Goal: Register for event/course

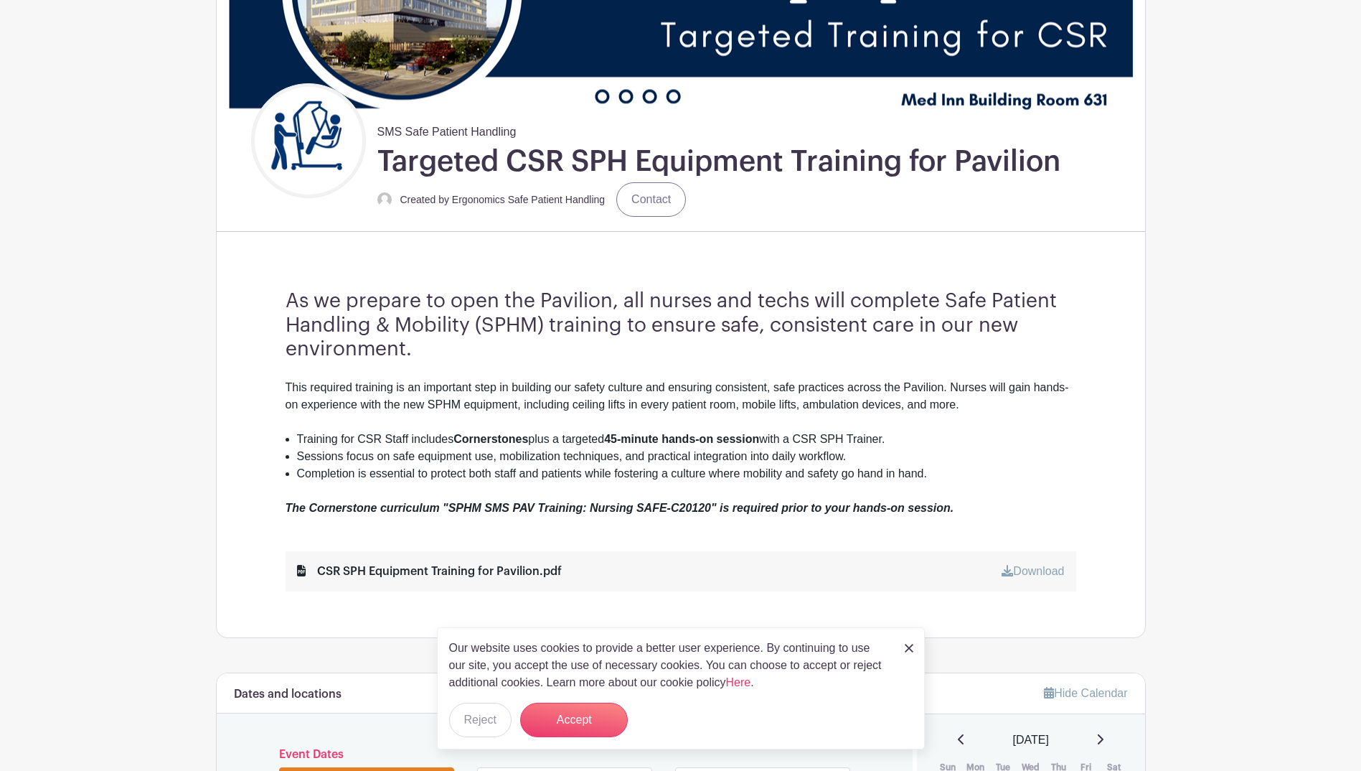
scroll to position [263, 0]
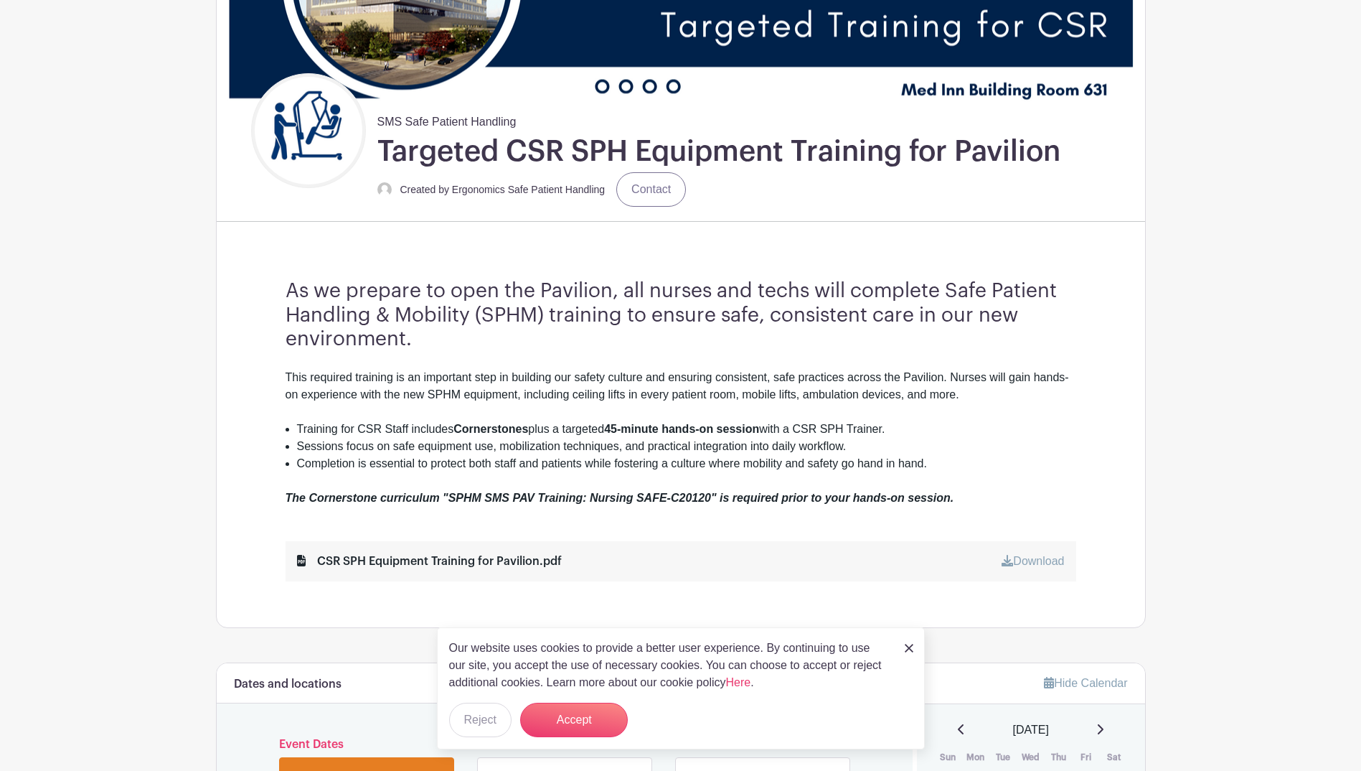
click at [910, 650] on img at bounding box center [909, 648] width 9 height 9
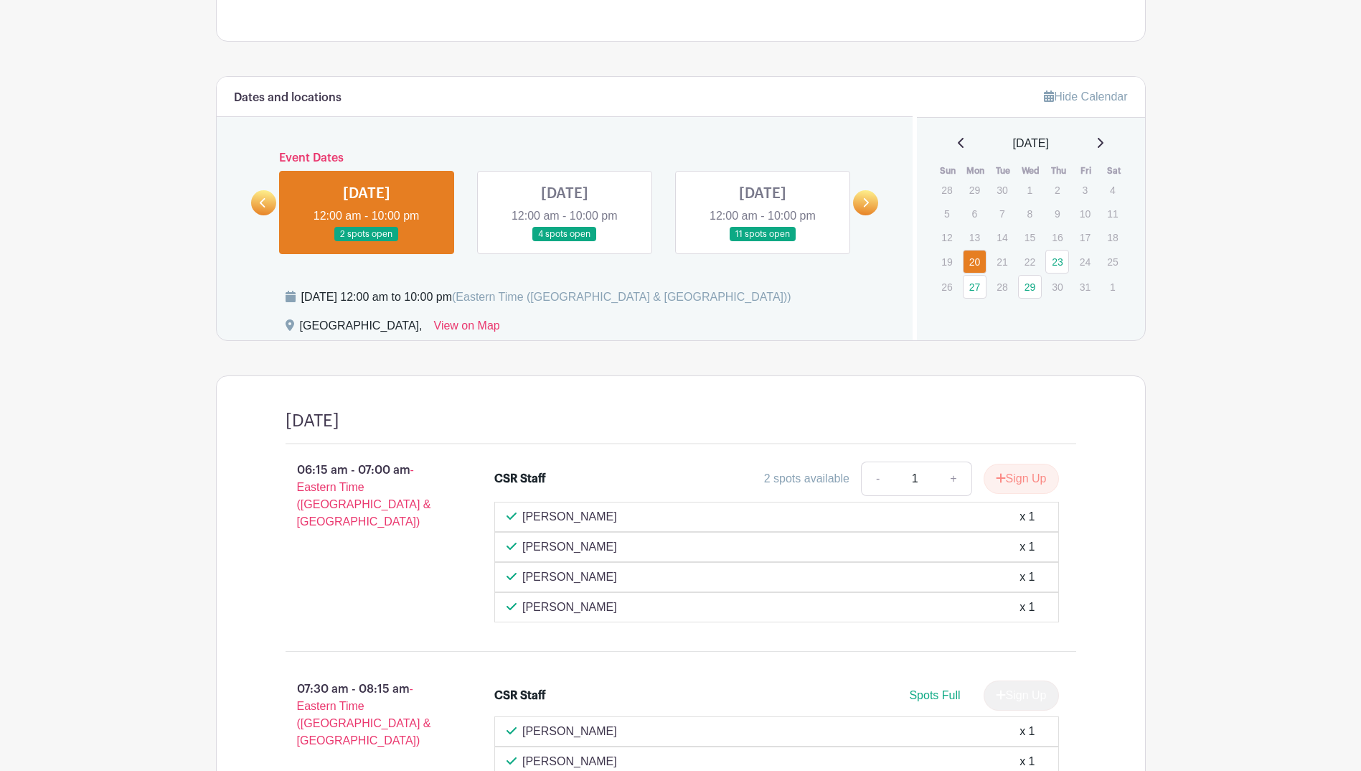
scroll to position [845, 0]
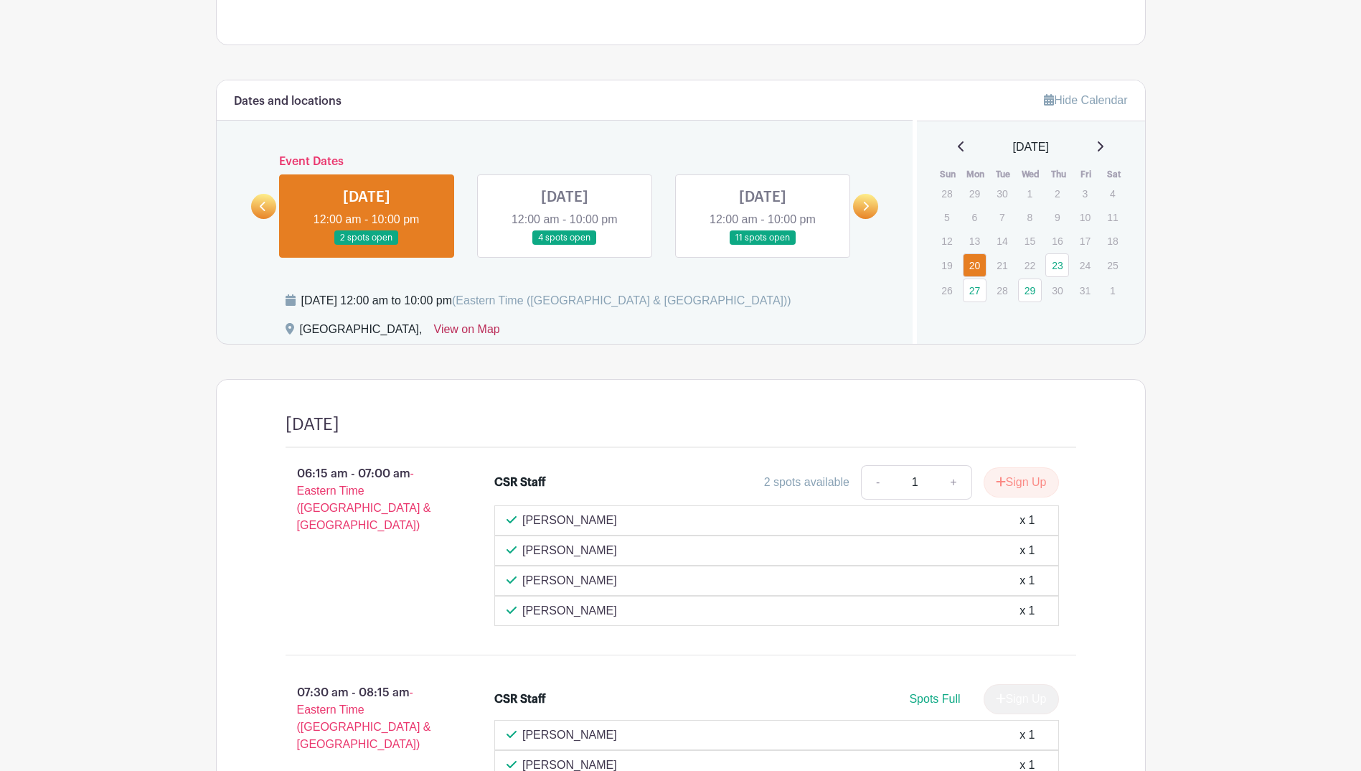
click at [446, 326] on link "View on Map" at bounding box center [467, 332] width 66 height 23
click at [565, 245] on link at bounding box center [565, 245] width 0 height 0
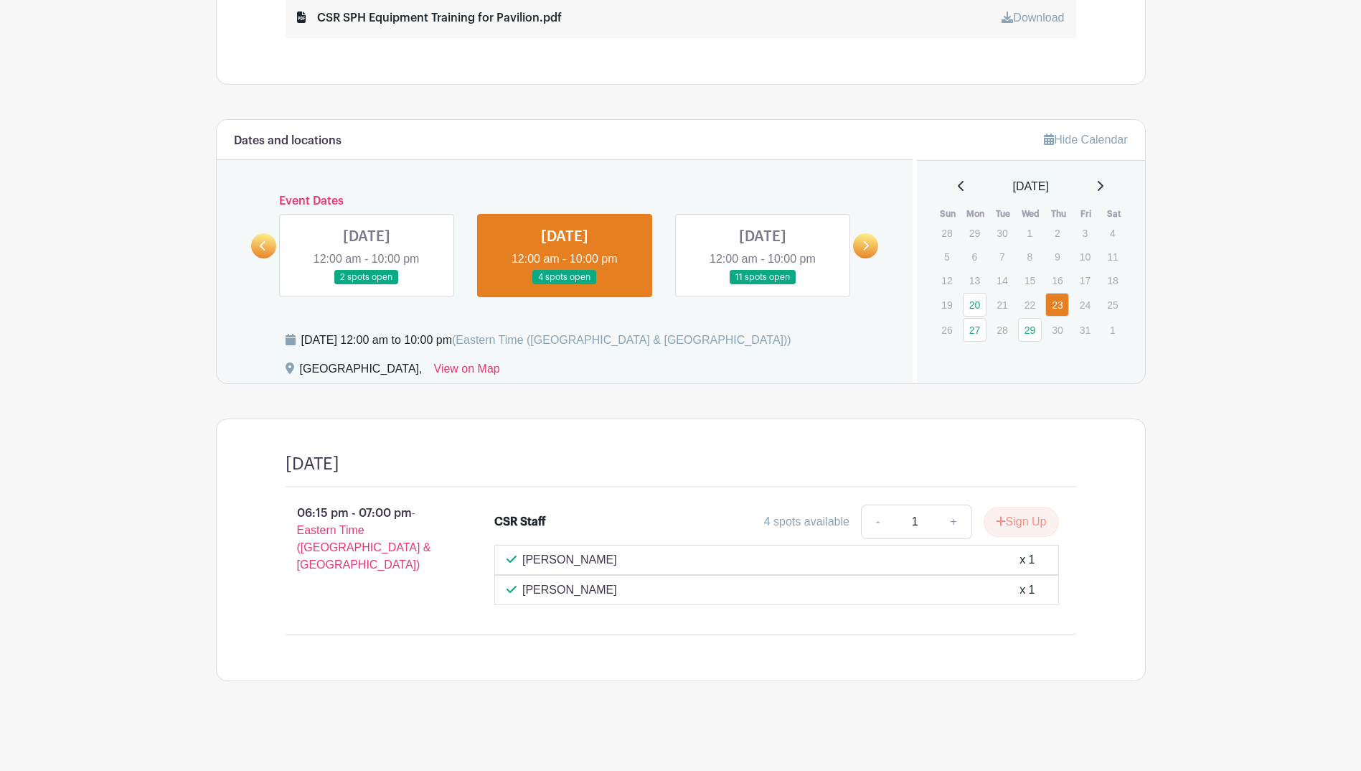
scroll to position [806, 0]
click at [367, 285] on link at bounding box center [367, 285] width 0 height 0
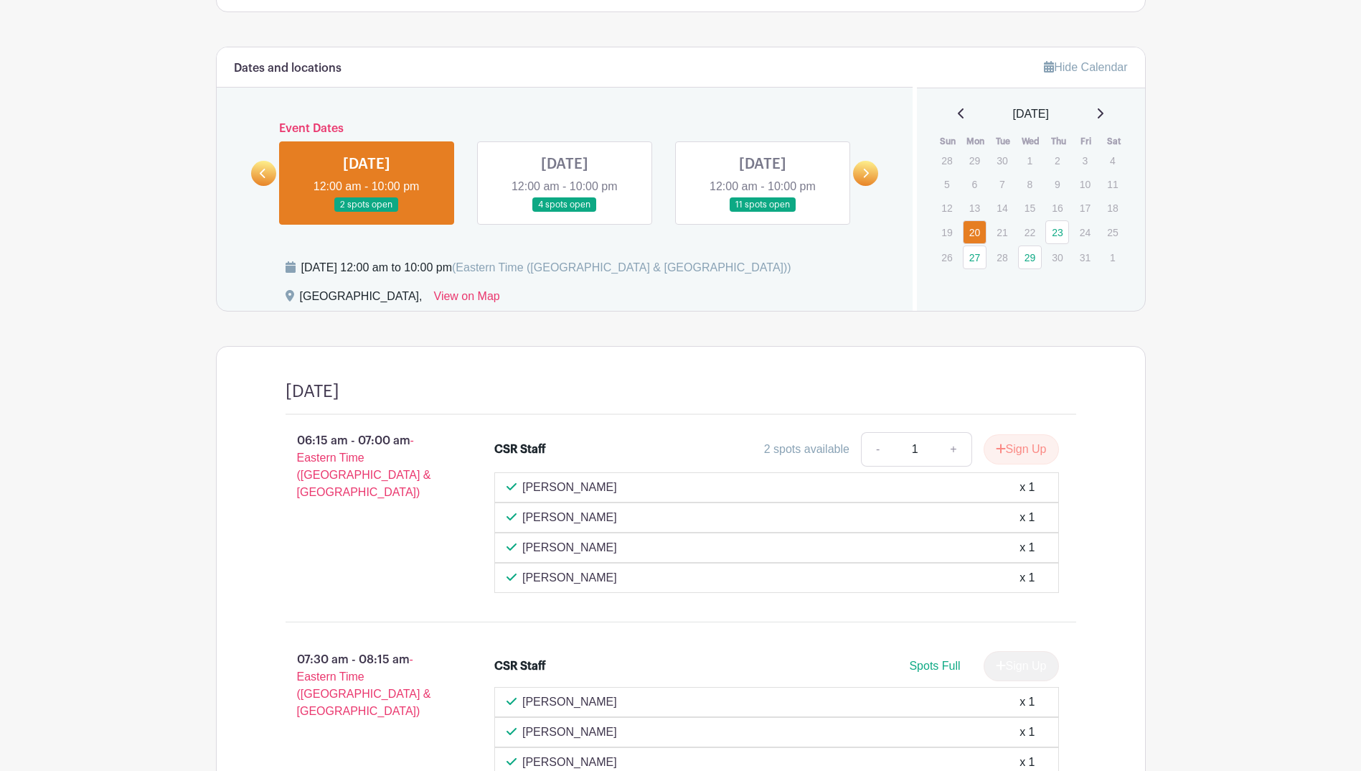
scroll to position [875, 0]
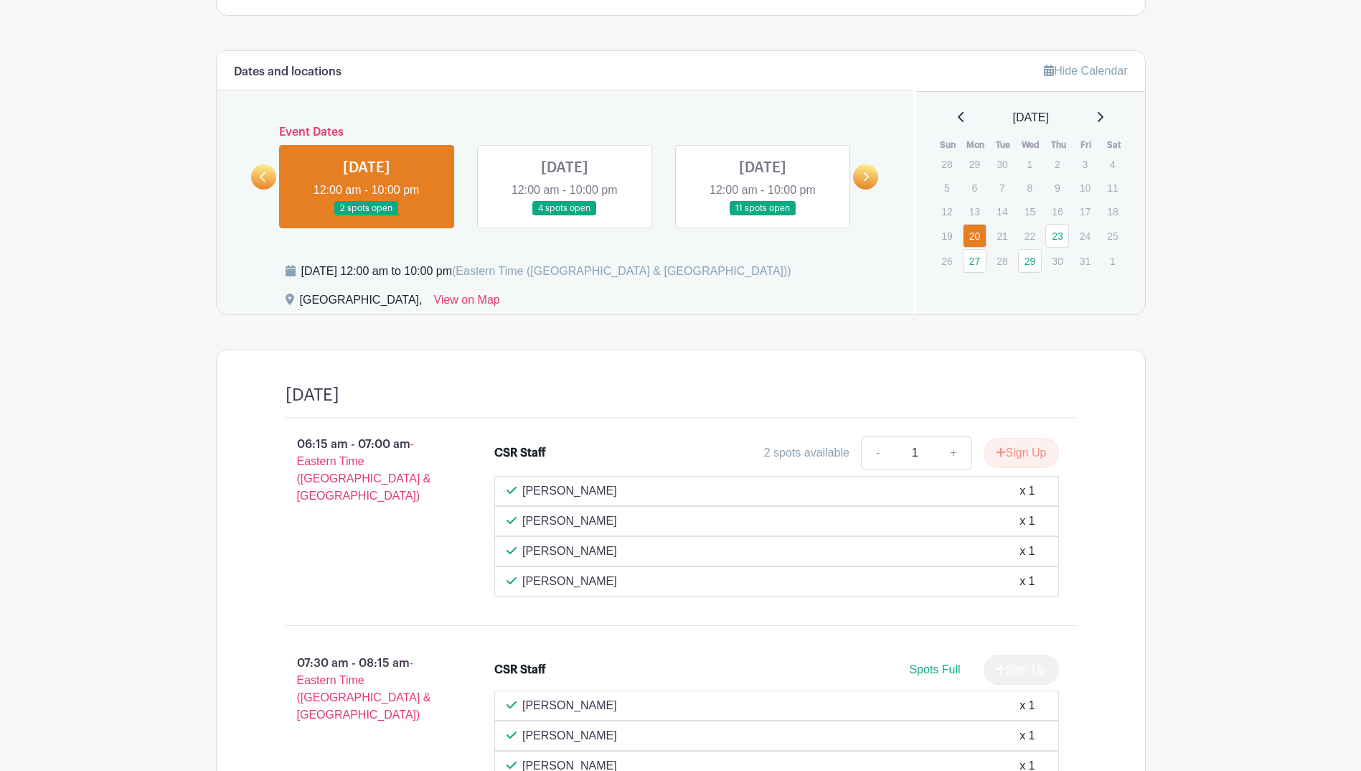
click at [763, 216] on link at bounding box center [763, 216] width 0 height 0
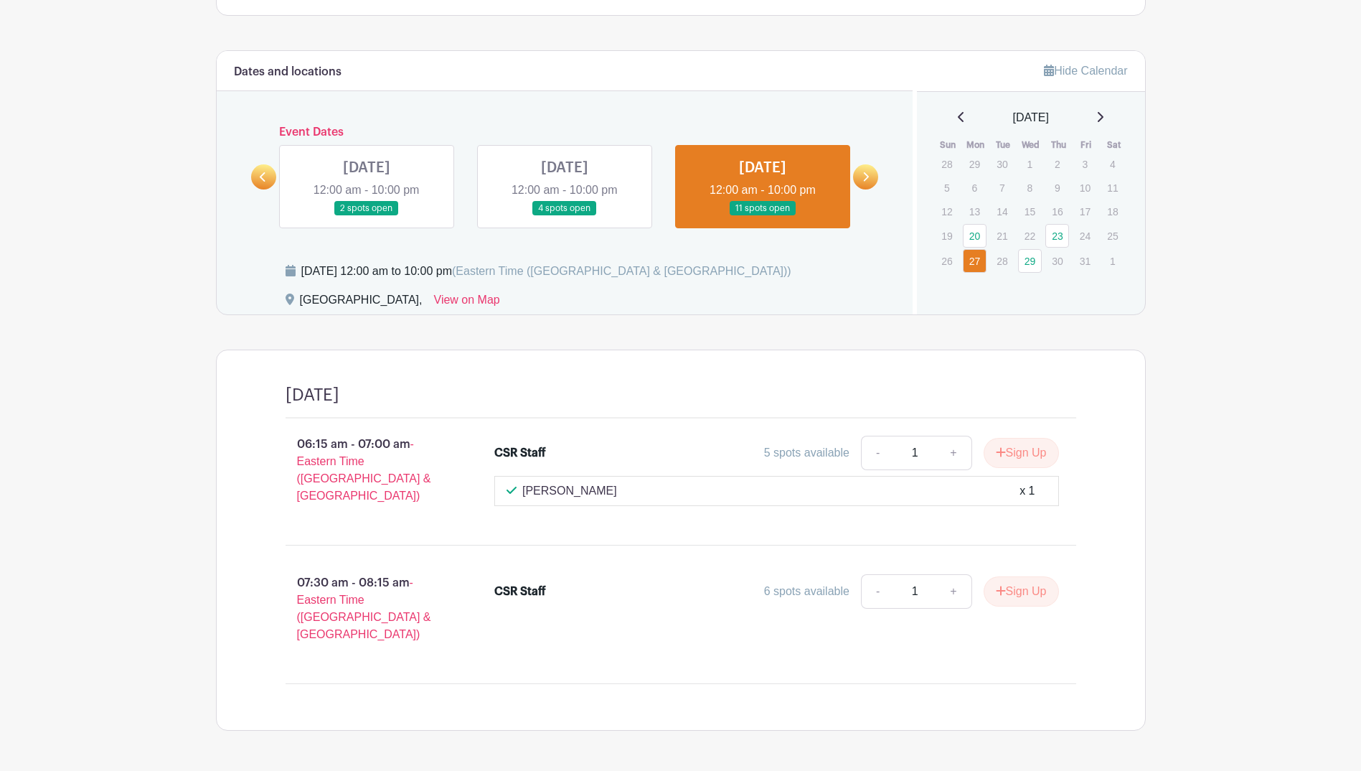
click at [868, 177] on icon at bounding box center [867, 176] width 6 height 9
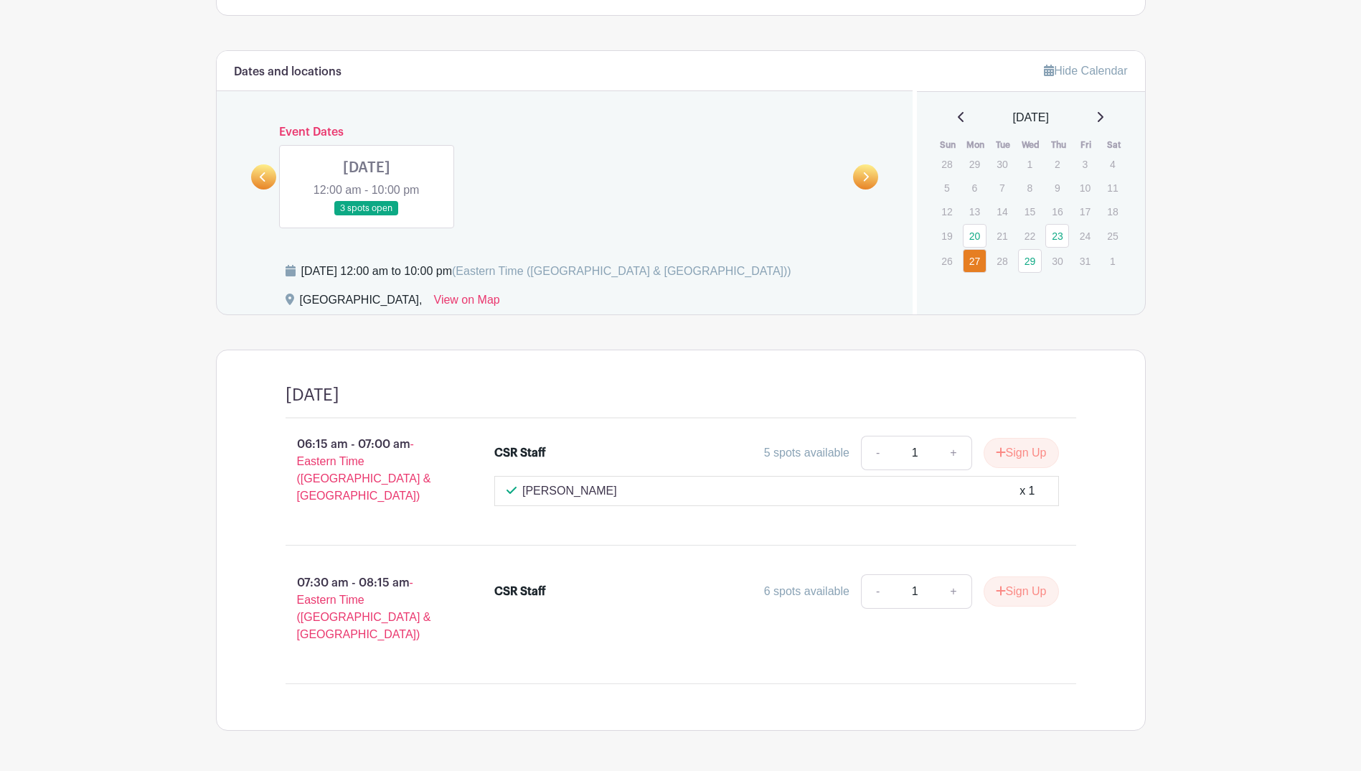
click at [367, 216] on link at bounding box center [367, 216] width 0 height 0
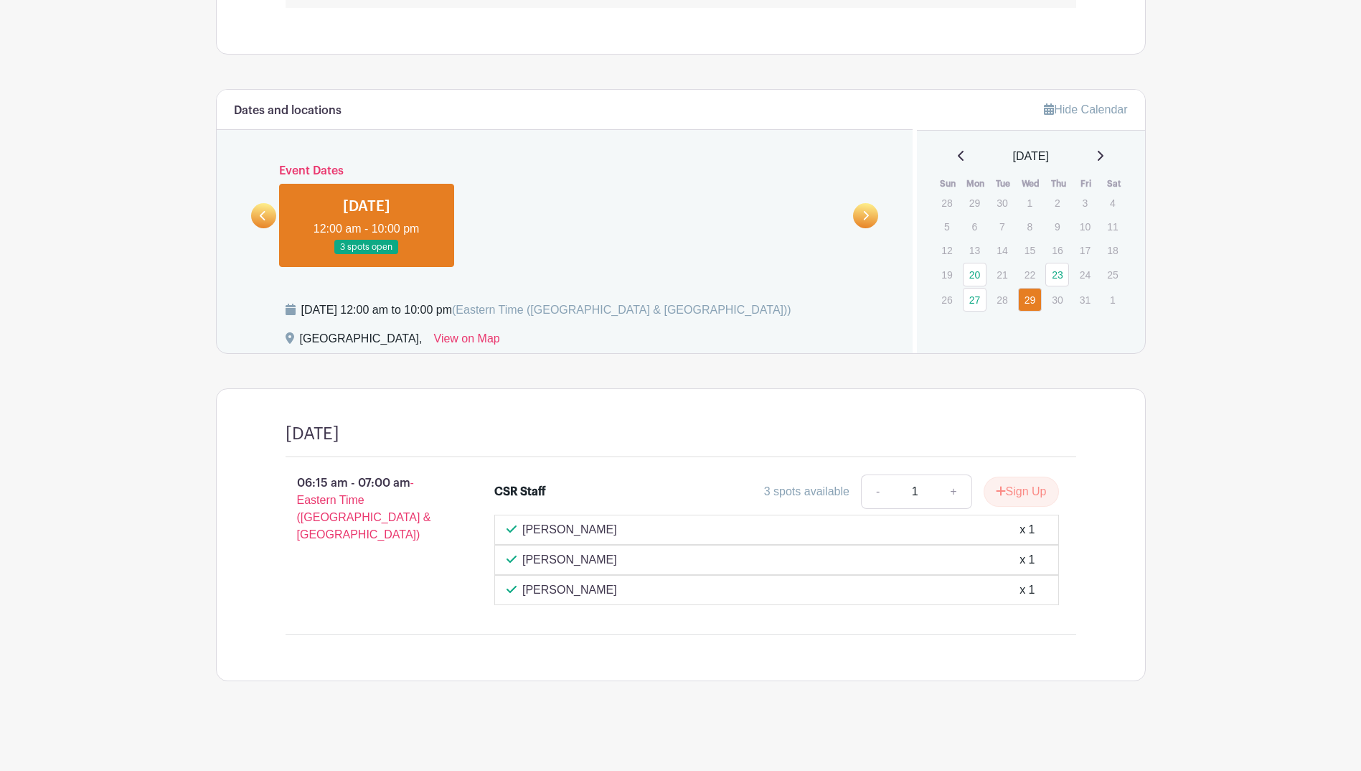
scroll to position [836, 0]
click at [367, 255] on link at bounding box center [367, 255] width 0 height 0
click at [869, 217] on icon at bounding box center [865, 215] width 6 height 11
click at [865, 210] on icon at bounding box center [865, 215] width 6 height 11
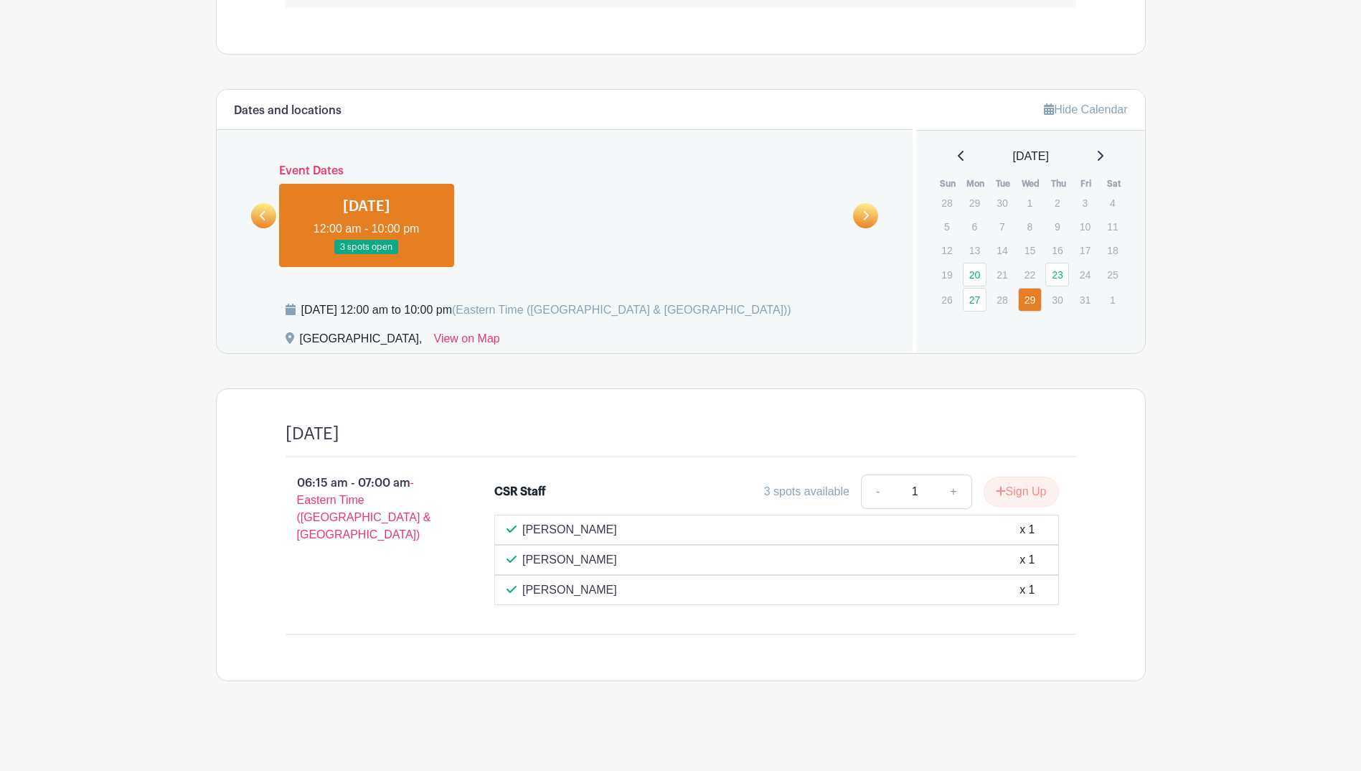
click at [258, 215] on link at bounding box center [263, 215] width 25 height 25
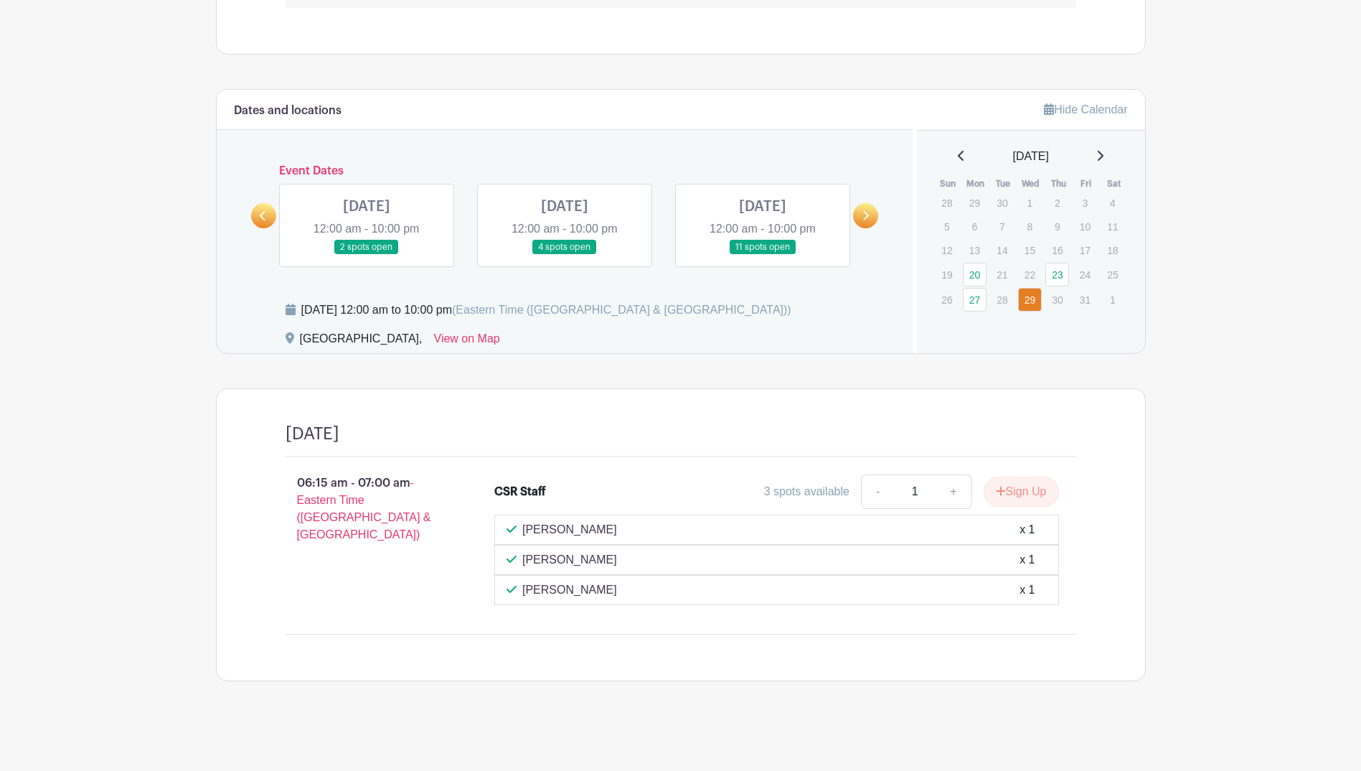
click at [258, 215] on link at bounding box center [263, 215] width 25 height 25
click at [367, 255] on link at bounding box center [367, 255] width 0 height 0
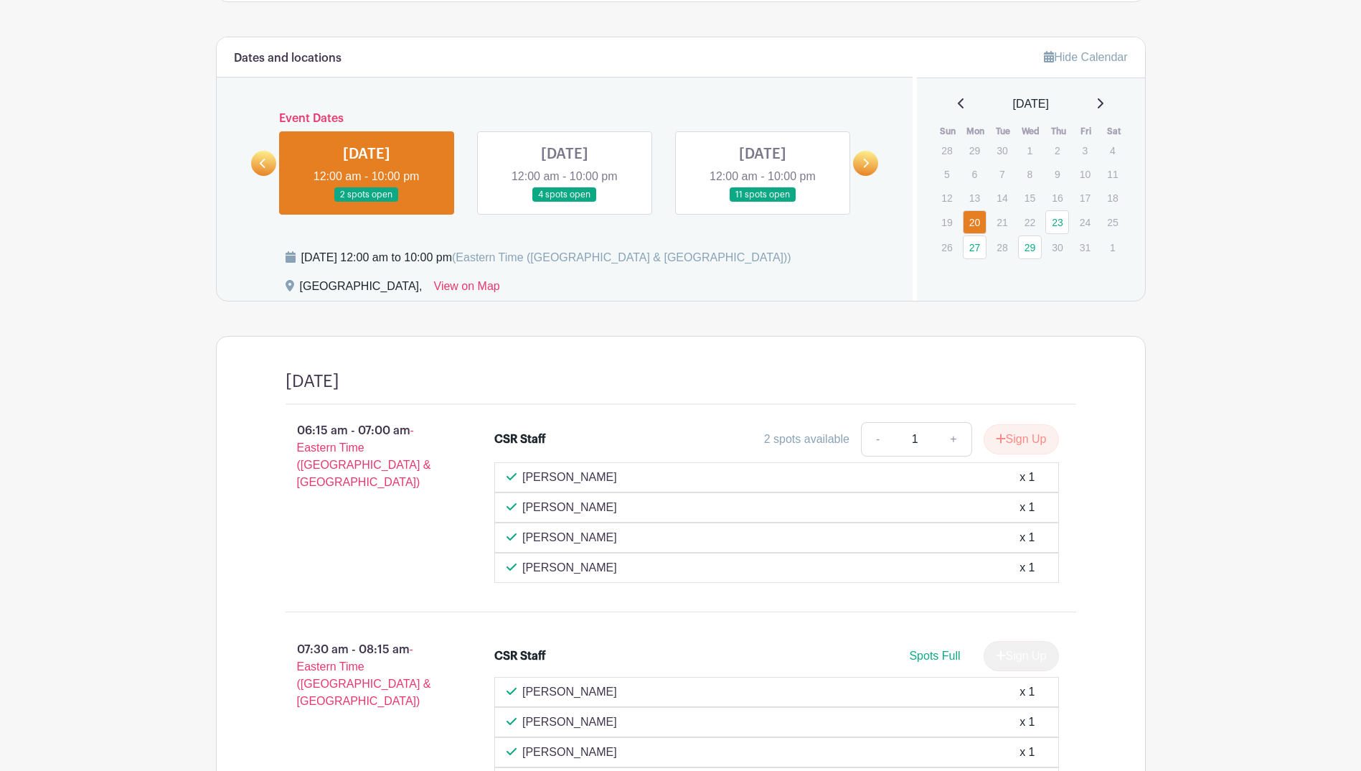
scroll to position [912, 0]
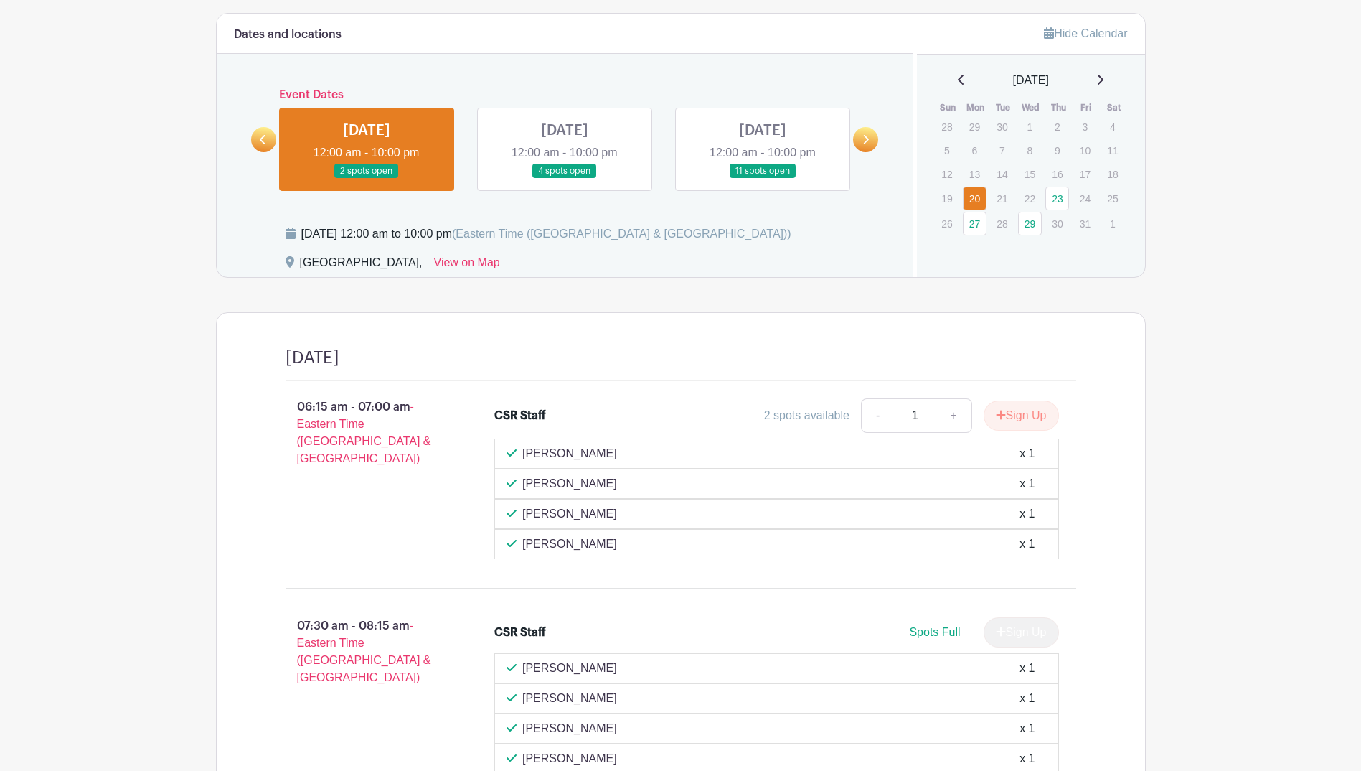
click at [289, 234] on icon at bounding box center [291, 232] width 10 height 11
click at [1039, 417] on button "Sign Up" at bounding box center [1021, 415] width 75 height 30
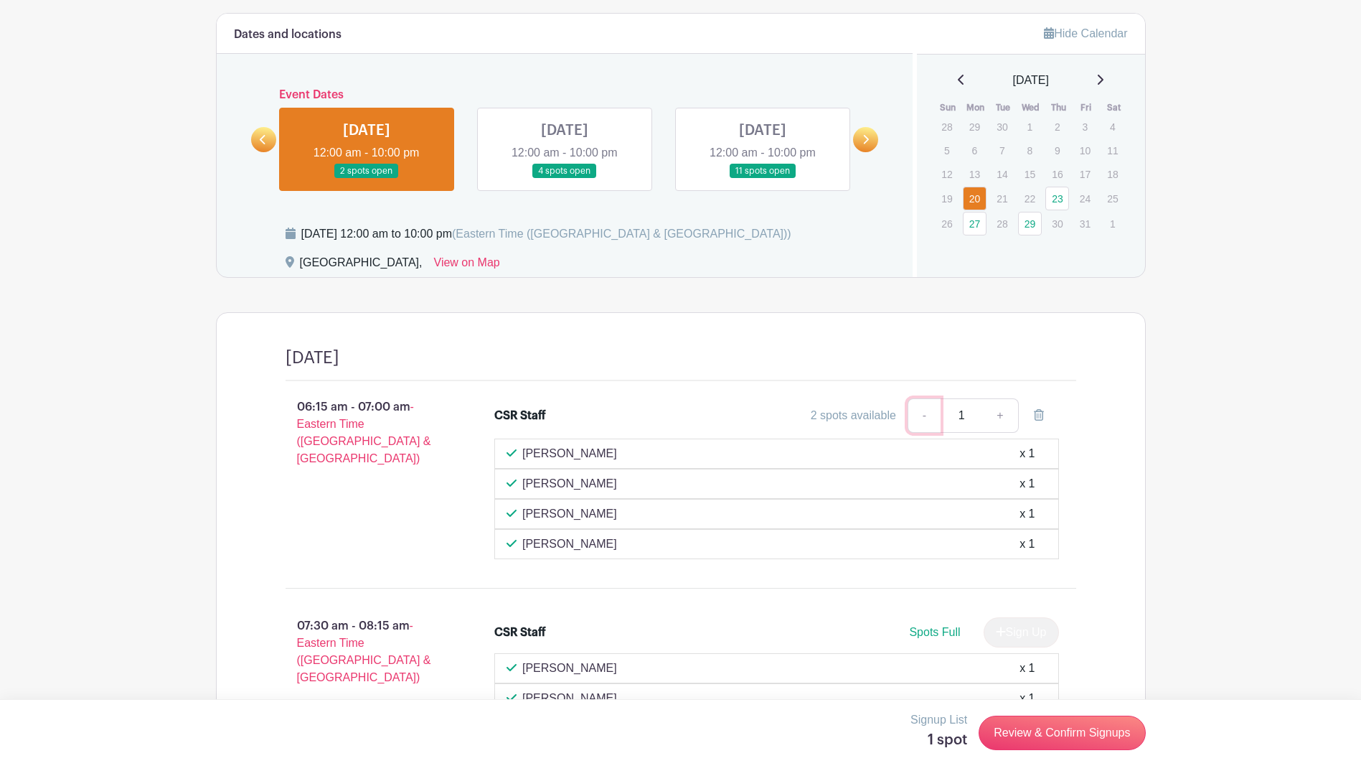
click at [920, 417] on link "-" at bounding box center [924, 415] width 33 height 34
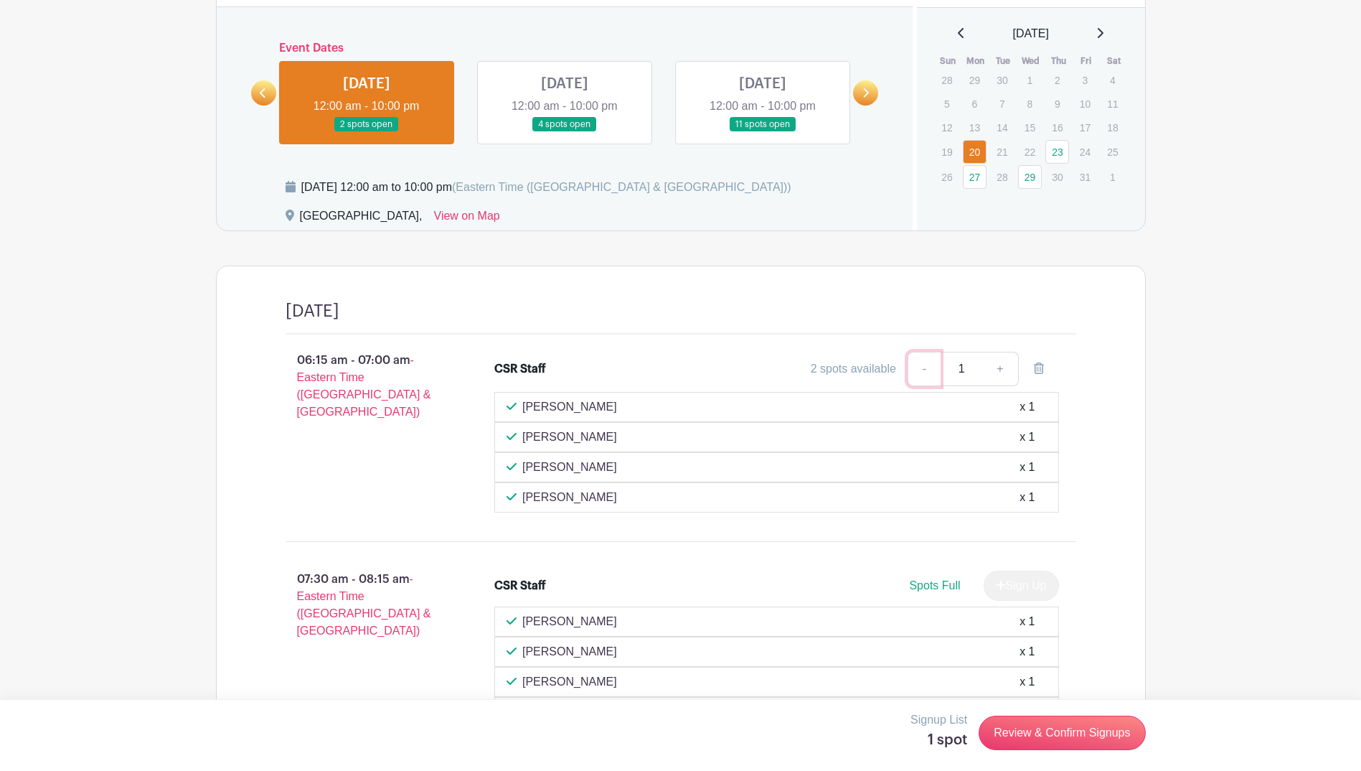
scroll to position [992, 0]
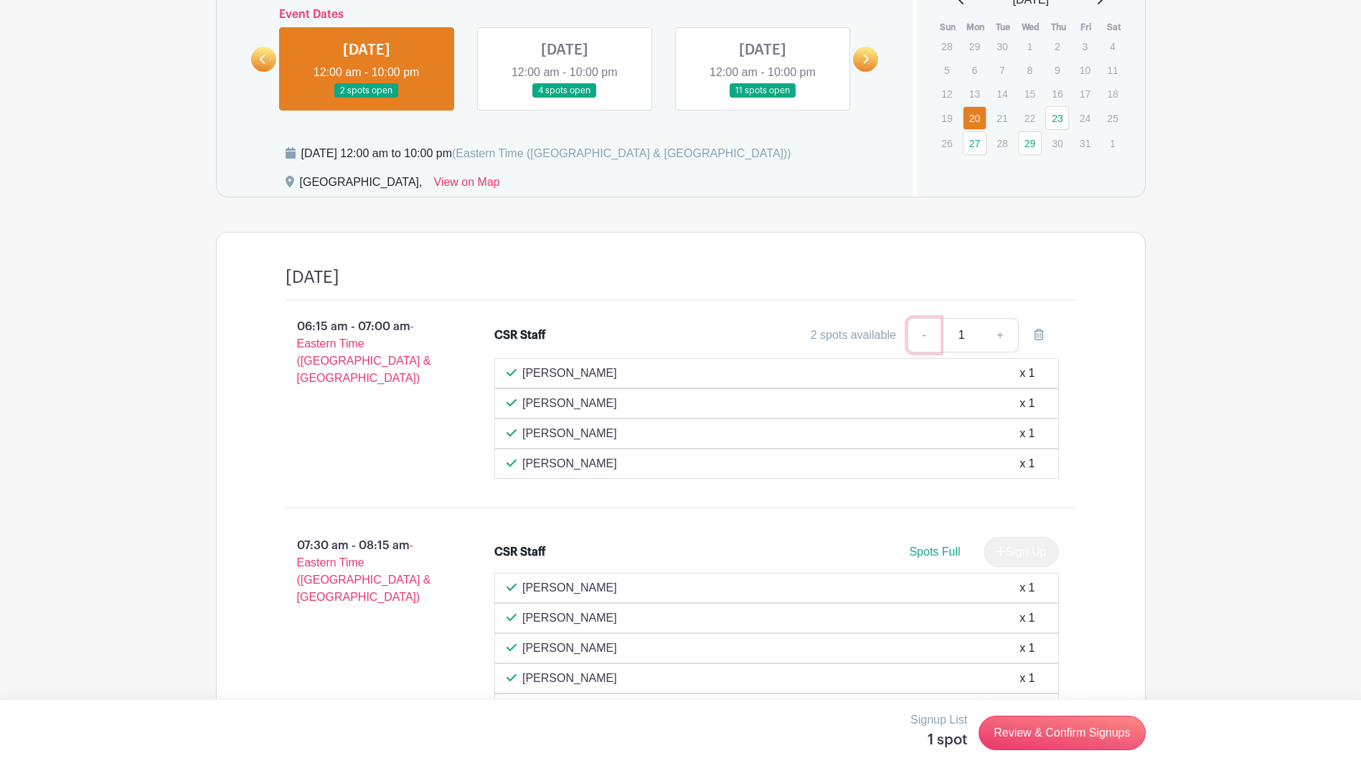
click at [918, 338] on link "-" at bounding box center [924, 335] width 33 height 34
click at [565, 98] on link at bounding box center [565, 98] width 0 height 0
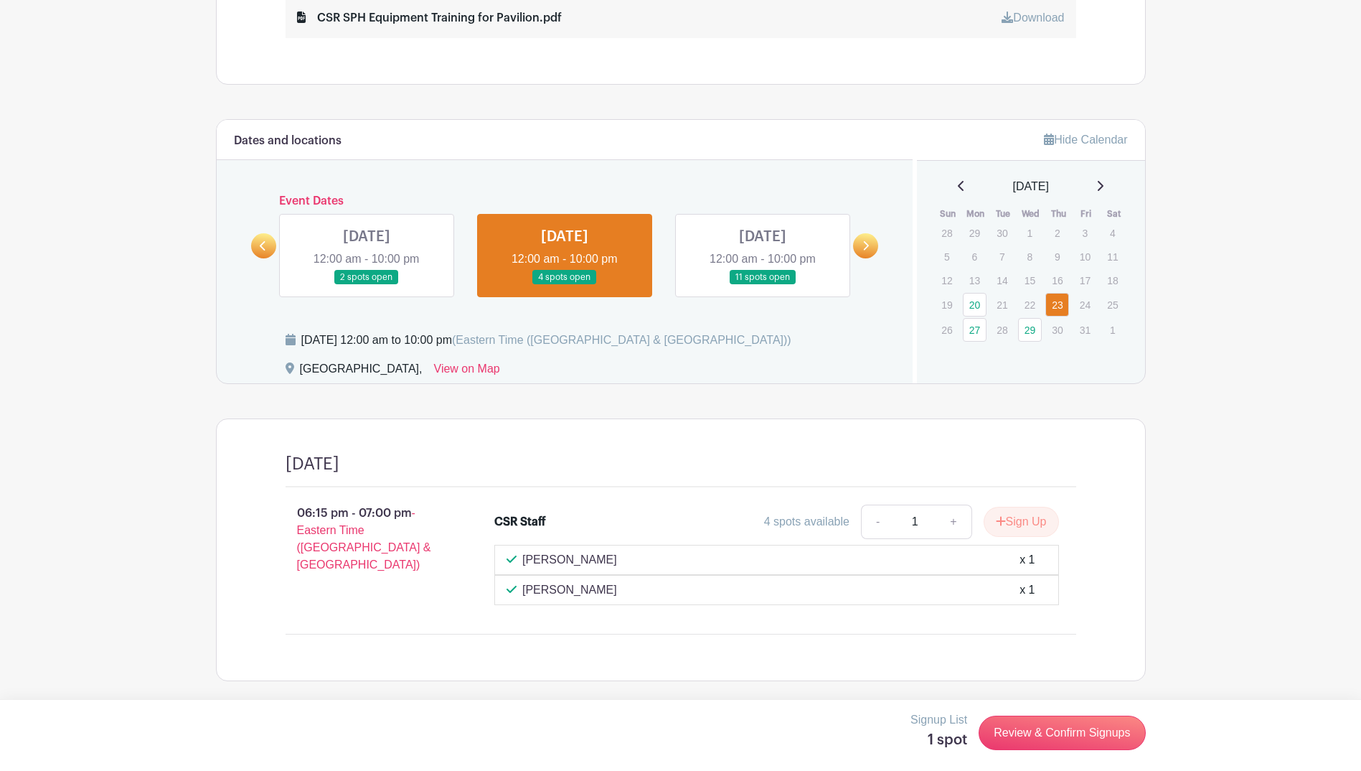
scroll to position [806, 0]
click at [367, 285] on link at bounding box center [367, 285] width 0 height 0
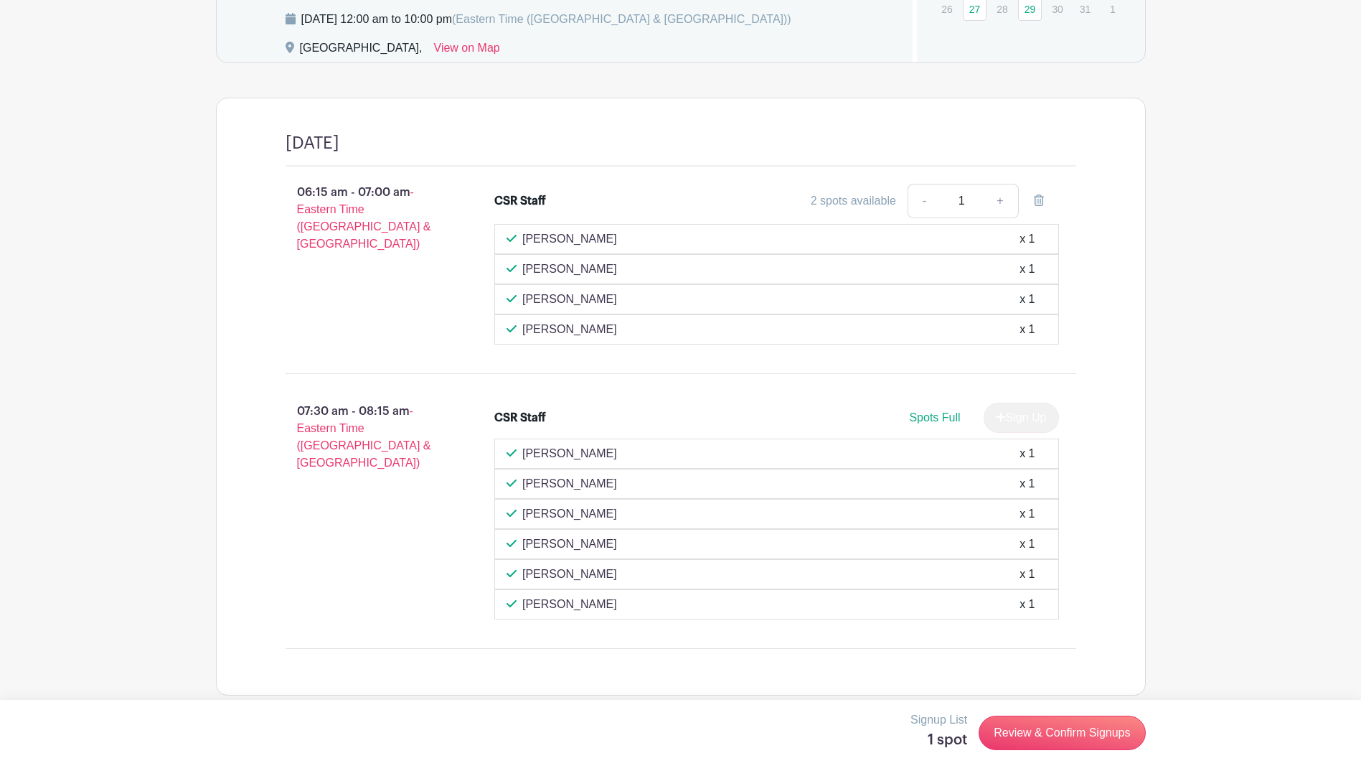
scroll to position [1122, 0]
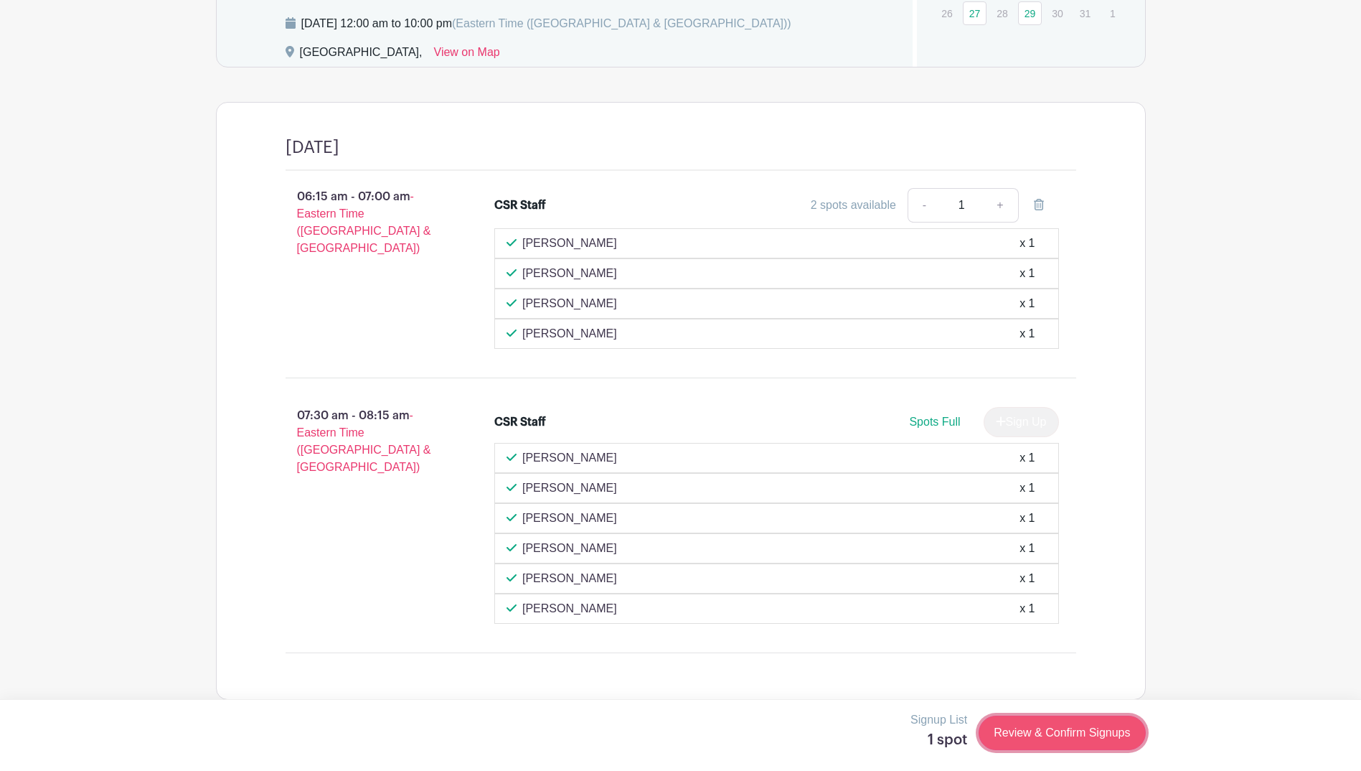
click at [1058, 733] on link "Review & Confirm Signups" at bounding box center [1062, 732] width 166 height 34
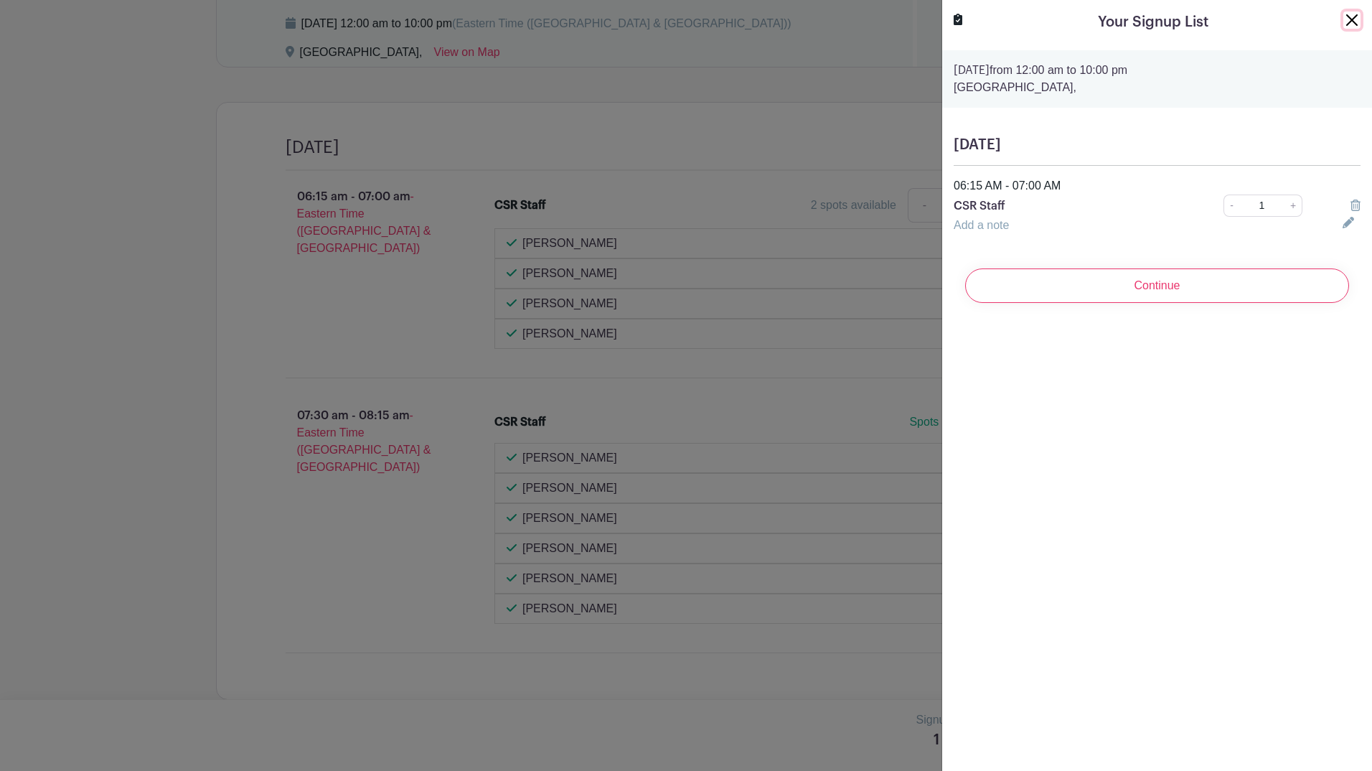
click at [1349, 16] on button "Close" at bounding box center [1351, 19] width 17 height 17
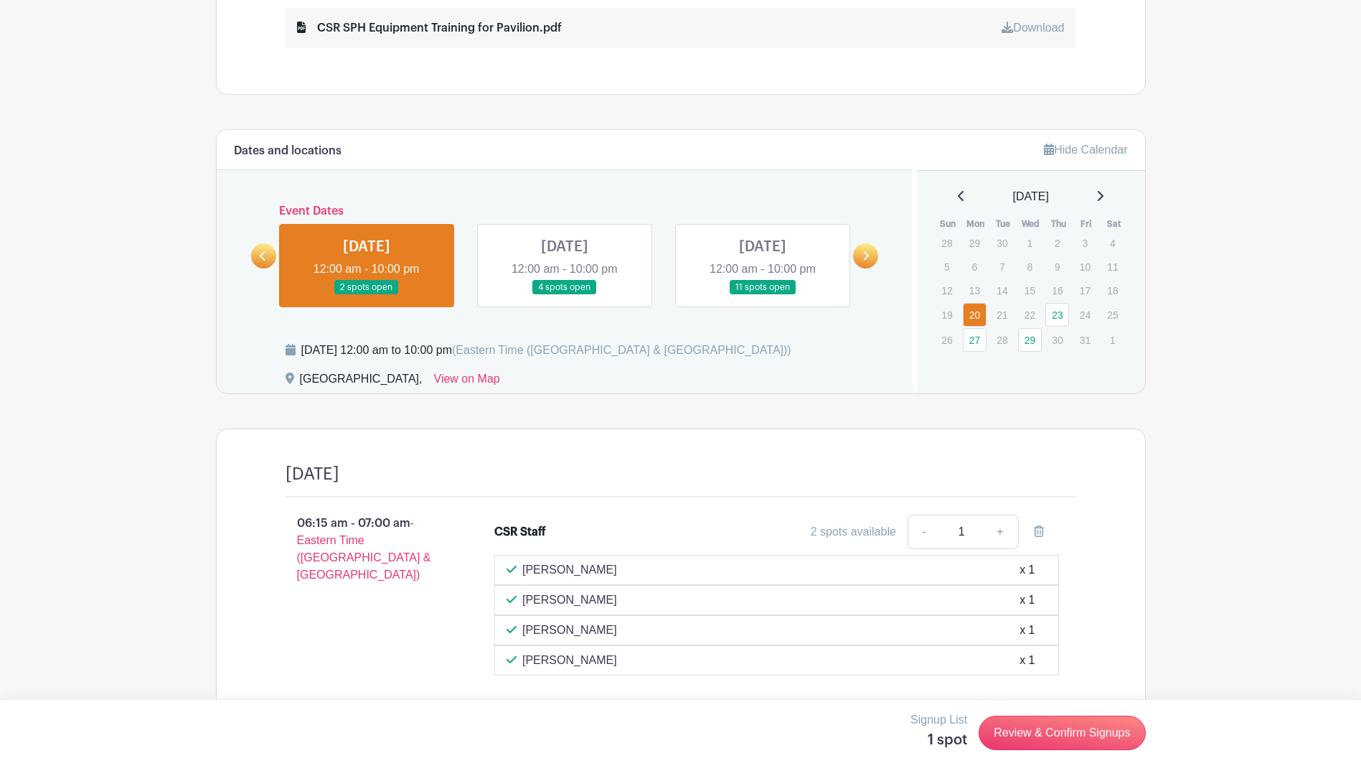
scroll to position [791, 0]
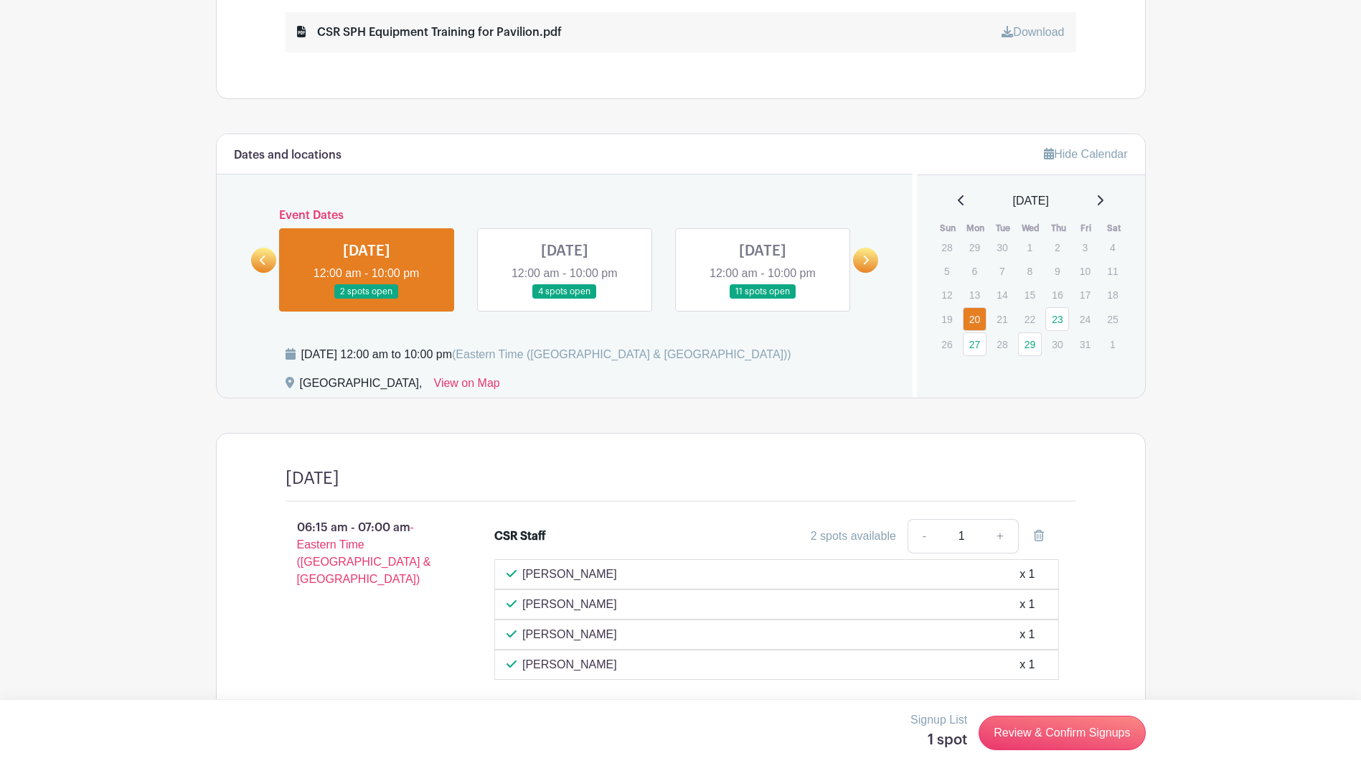
click at [565, 299] on link at bounding box center [565, 299] width 0 height 0
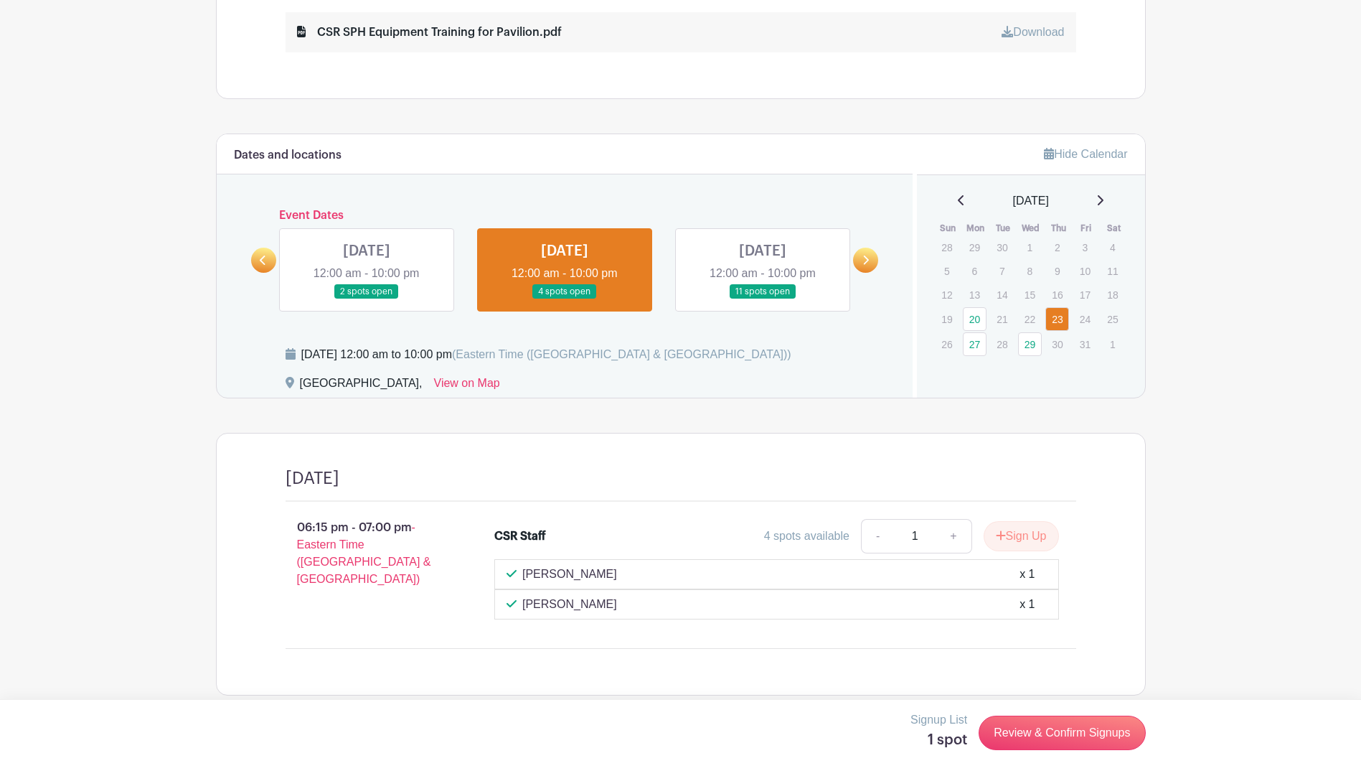
click at [565, 299] on link at bounding box center [565, 299] width 0 height 0
click at [763, 299] on link at bounding box center [763, 299] width 0 height 0
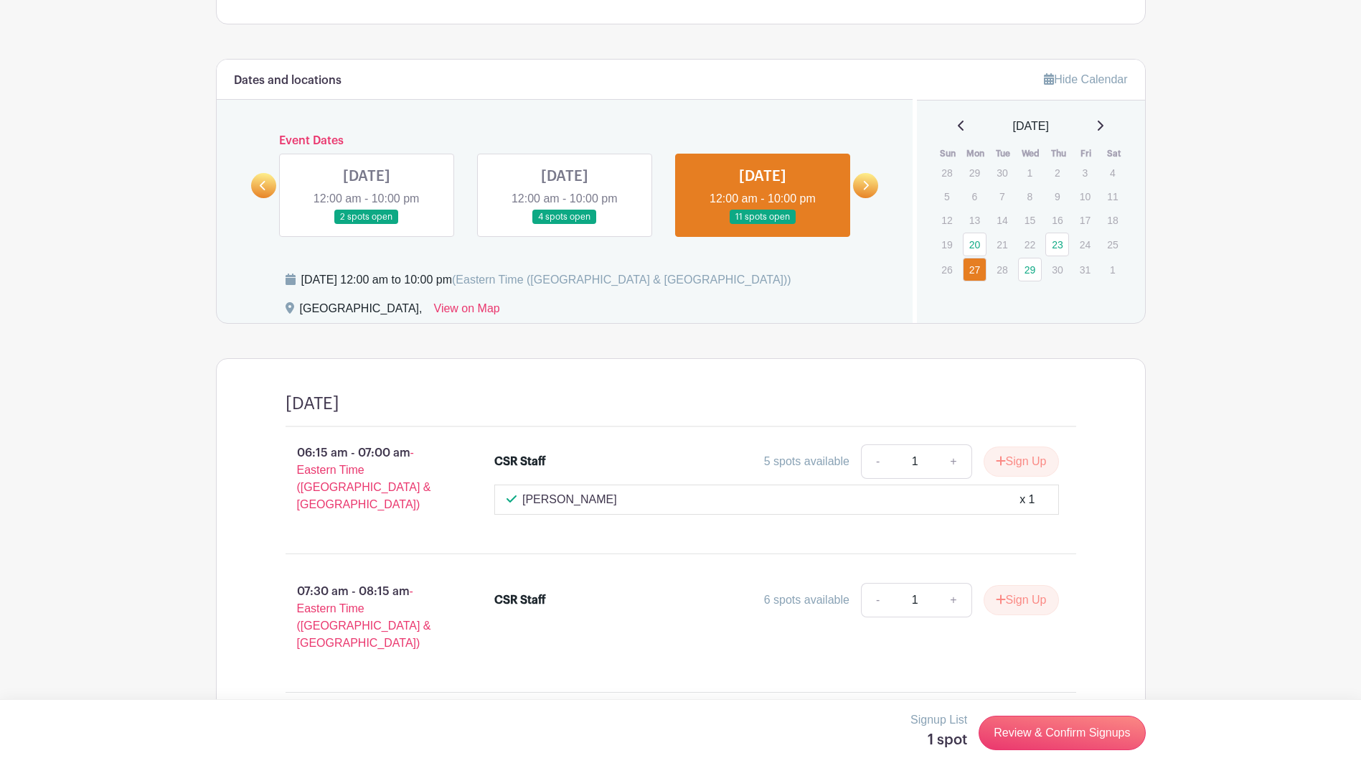
scroll to position [897, 0]
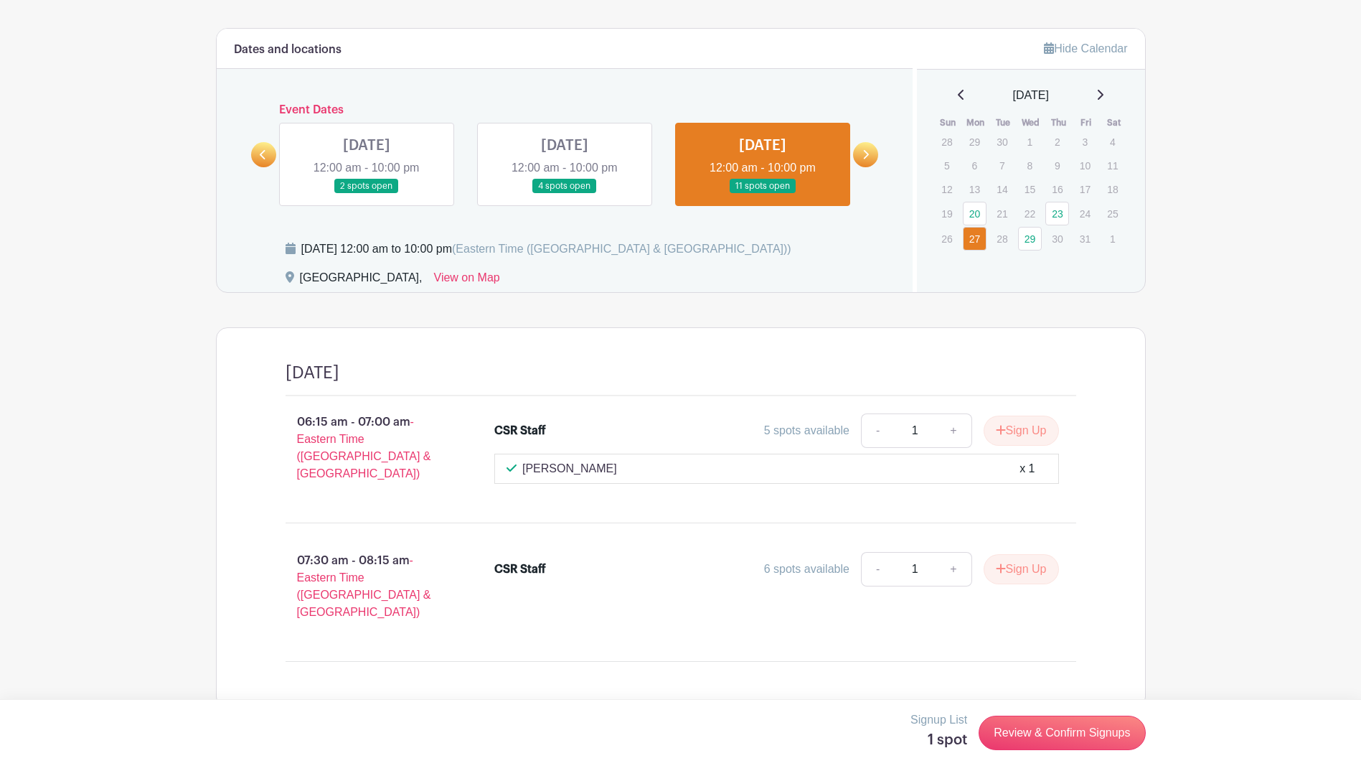
click at [863, 154] on icon at bounding box center [865, 154] width 6 height 11
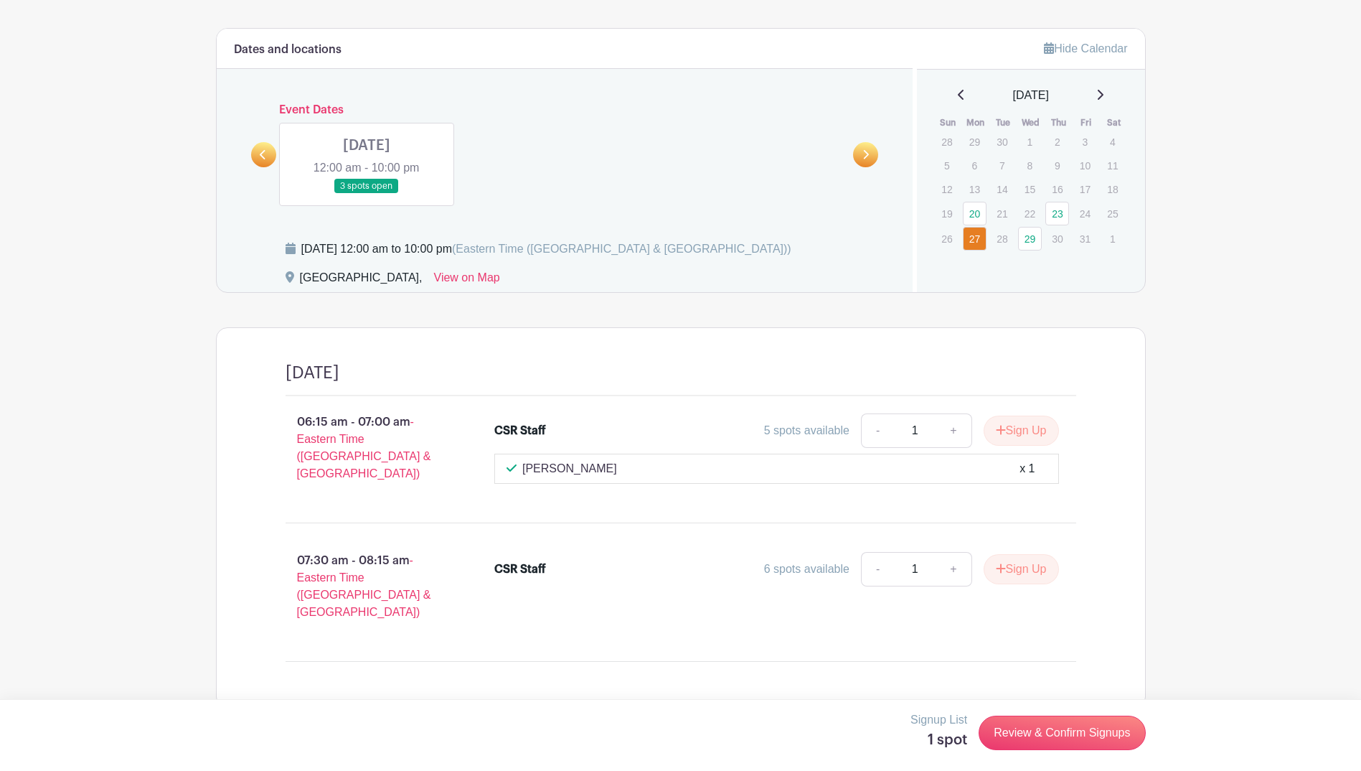
click at [367, 194] on link at bounding box center [367, 194] width 0 height 0
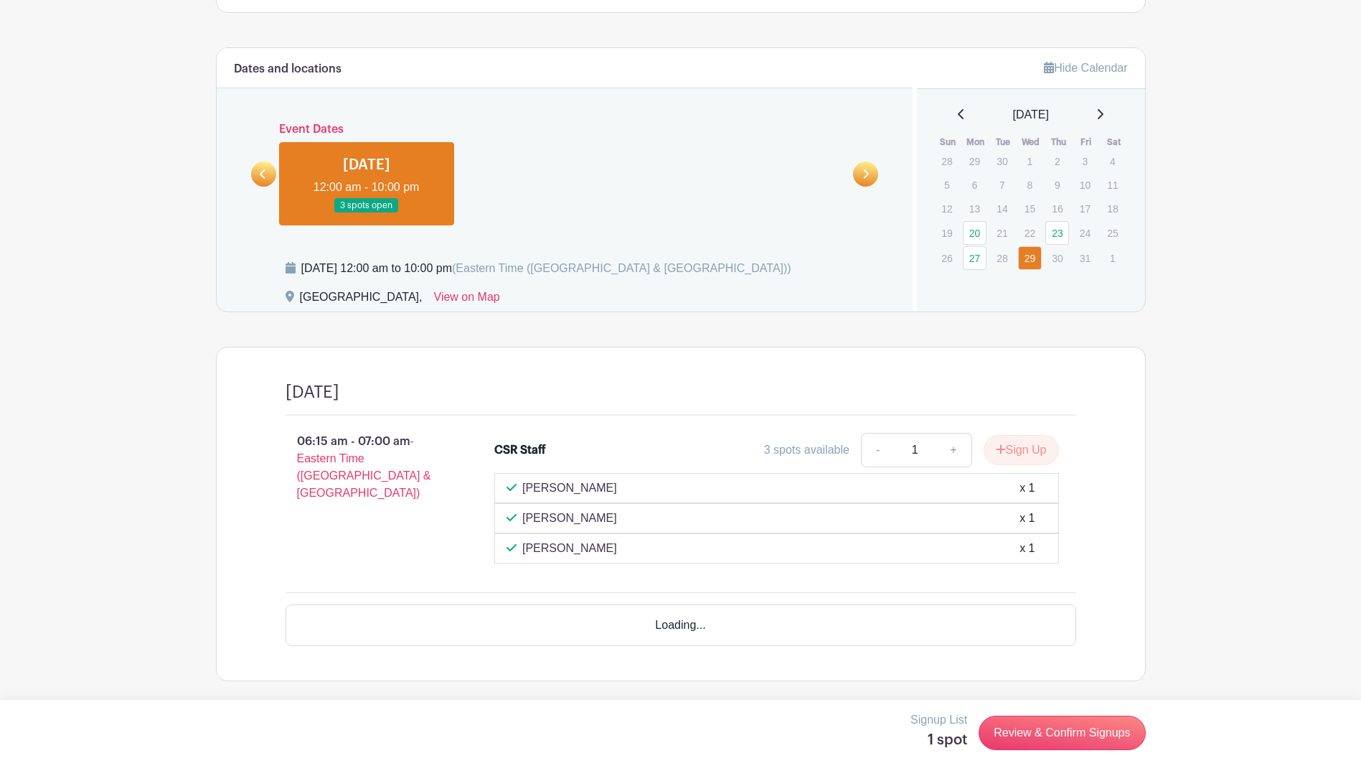
scroll to position [836, 0]
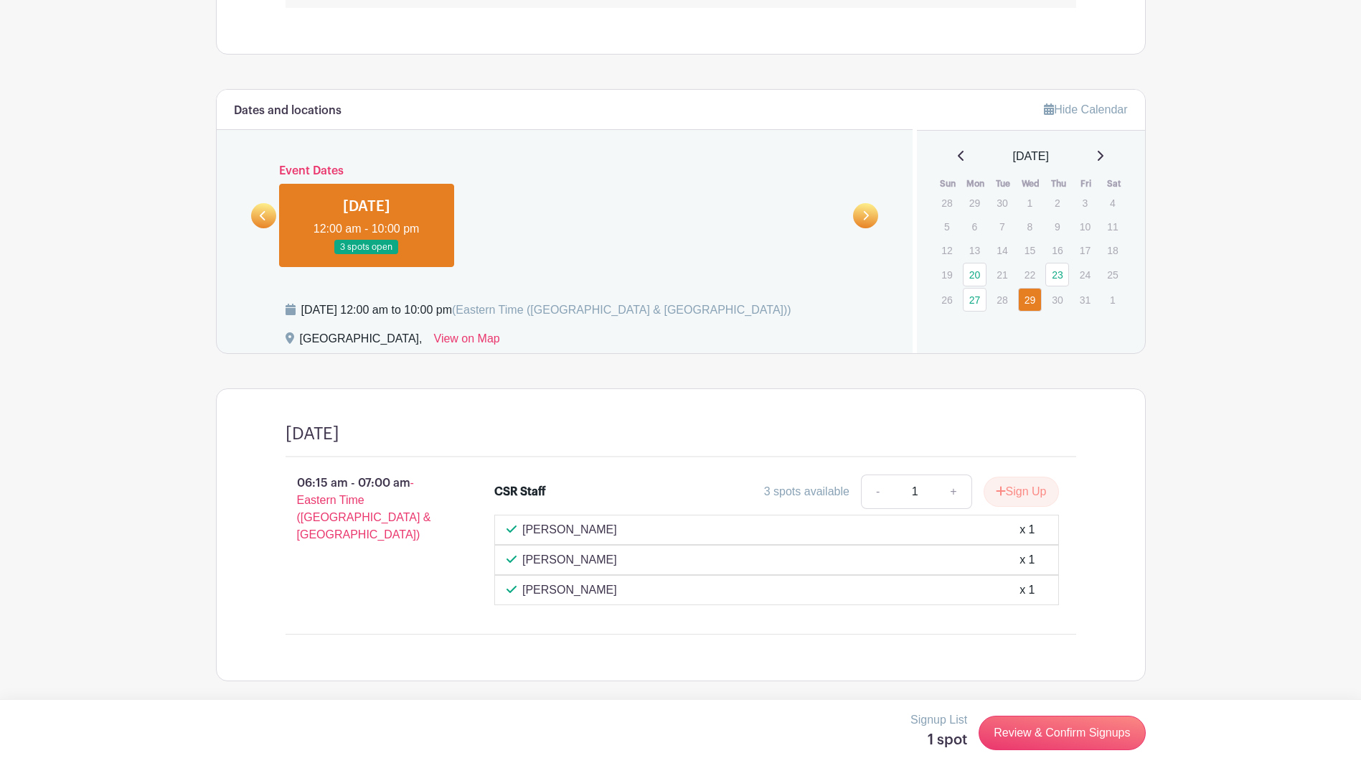
click at [367, 255] on link at bounding box center [367, 255] width 0 height 0
click at [1052, 299] on p "30" at bounding box center [1057, 299] width 24 height 22
click at [1027, 305] on link "29" at bounding box center [1030, 300] width 24 height 24
click at [404, 309] on div "[DATE] 12:00 am to 10:00 pm (Eastern Time ([GEOGRAPHIC_DATA] & [GEOGRAPHIC_DATA…" at bounding box center [546, 309] width 490 height 17
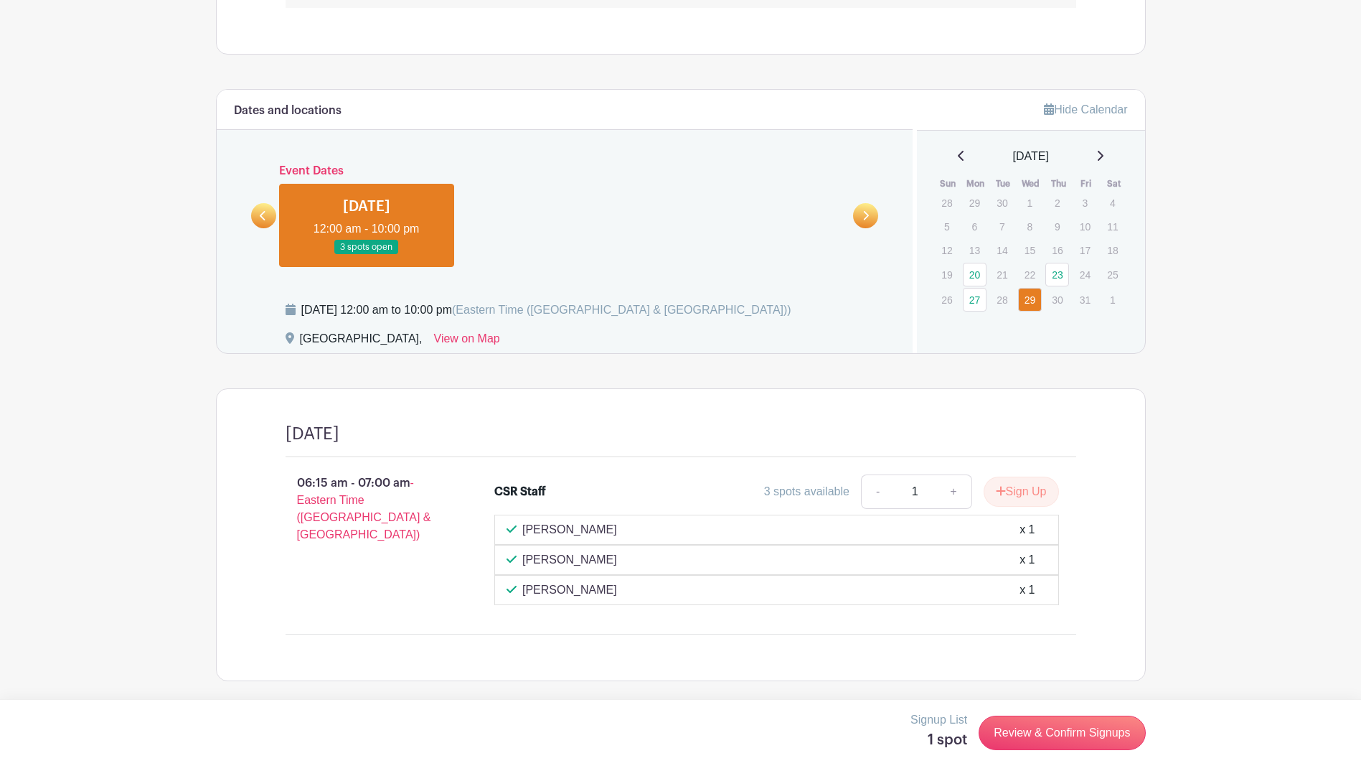
click at [442, 309] on div "[DATE] 12:00 am to 10:00 pm (Eastern Time ([GEOGRAPHIC_DATA] & [GEOGRAPHIC_DATA…" at bounding box center [546, 309] width 490 height 17
click at [367, 255] on link at bounding box center [367, 255] width 0 height 0
click at [329, 175] on div "[DATE] 12:00 am - 10:00 pm 3 spots open" at bounding box center [565, 219] width 595 height 95
click at [257, 214] on link at bounding box center [263, 215] width 25 height 25
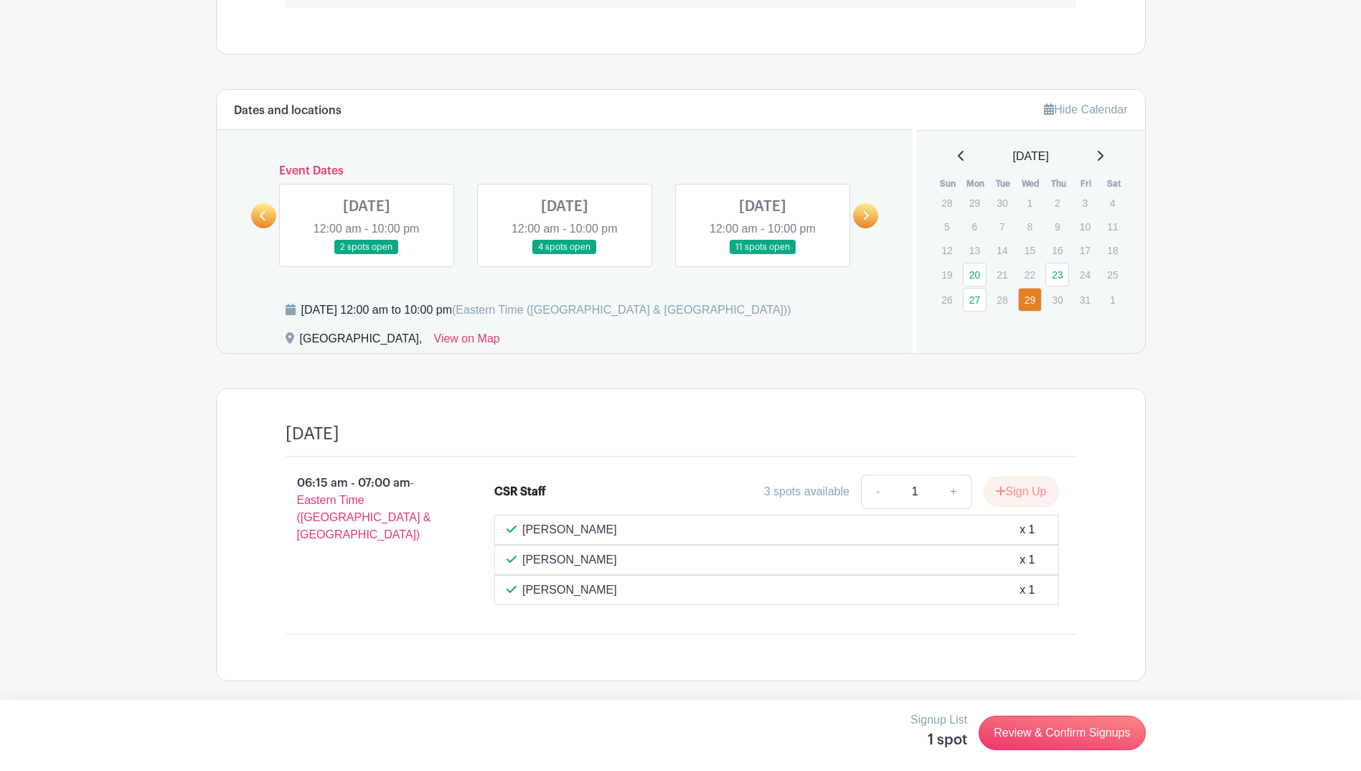
click at [257, 214] on link at bounding box center [263, 215] width 25 height 25
